Goal: Task Accomplishment & Management: Manage account settings

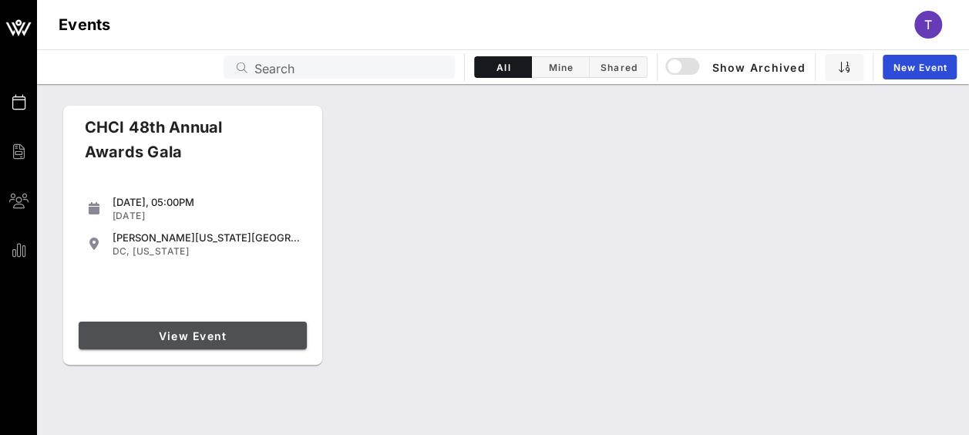
click at [220, 336] on span "View Event" at bounding box center [193, 335] width 216 height 13
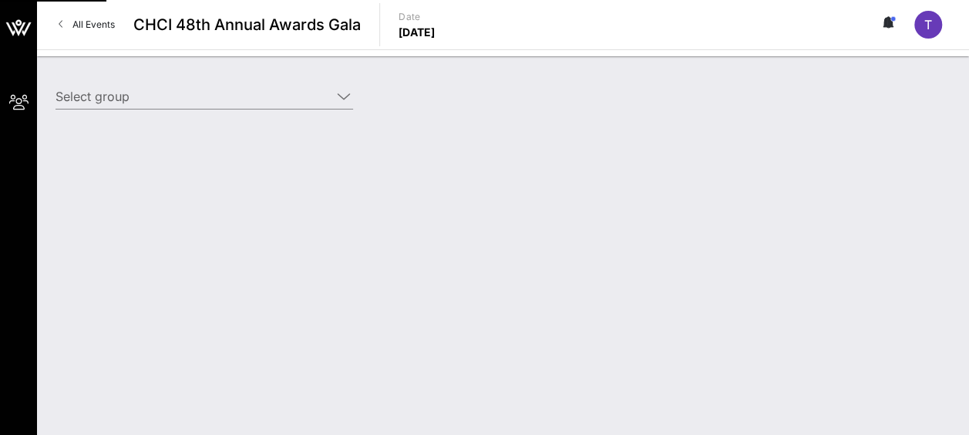
type input "AARP (AARP) [[PERSON_NAME], [EMAIL_ADDRESS][DOMAIN_NAME]]; [[PERSON_NAME] "[PER…"
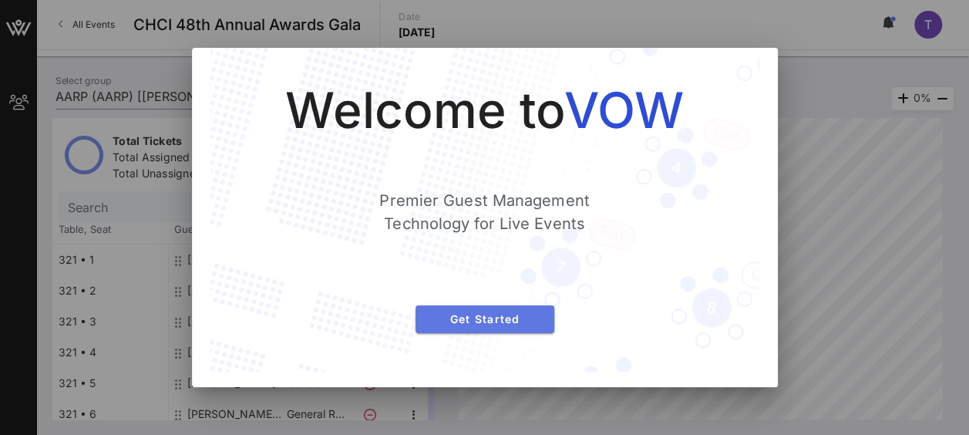
click at [501, 327] on button "Get Started" at bounding box center [484, 319] width 139 height 28
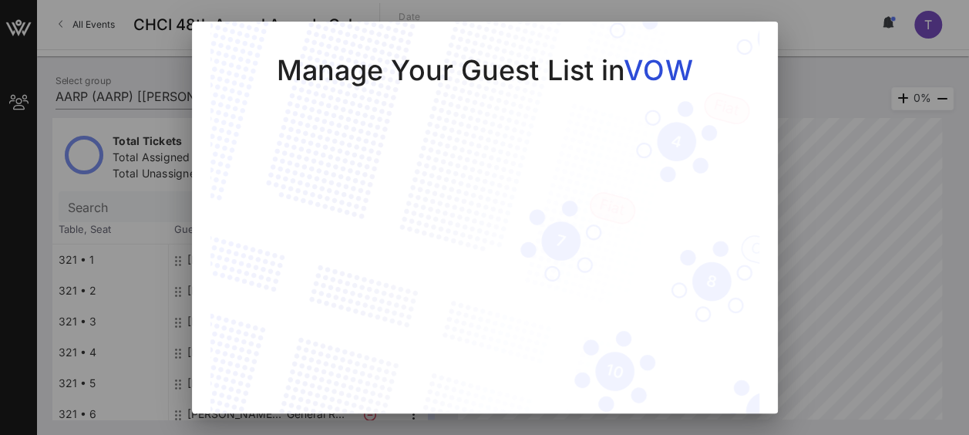
scroll to position [56, 0]
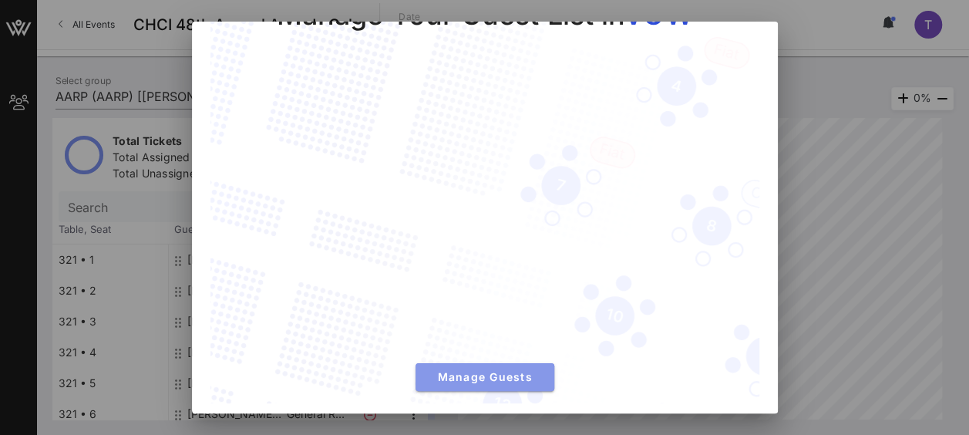
click at [471, 370] on span "Manage Guests" at bounding box center [485, 376] width 114 height 13
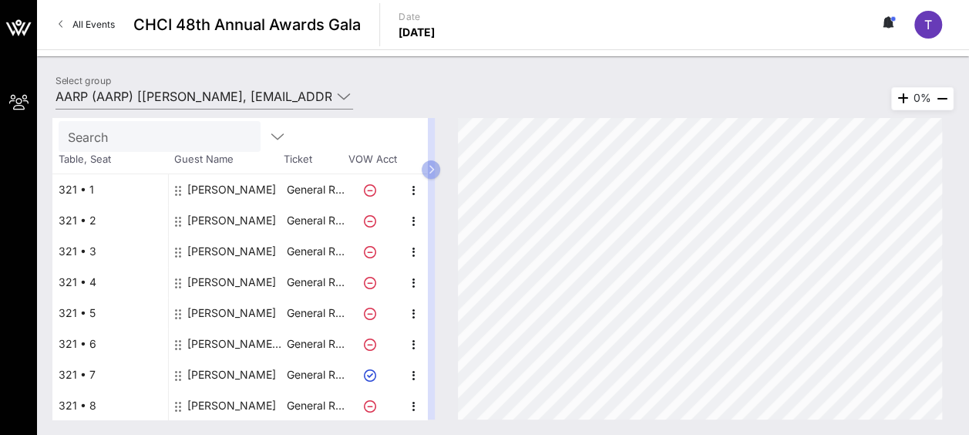
scroll to position [0, 0]
